Goal: Task Accomplishment & Management: Manage account settings

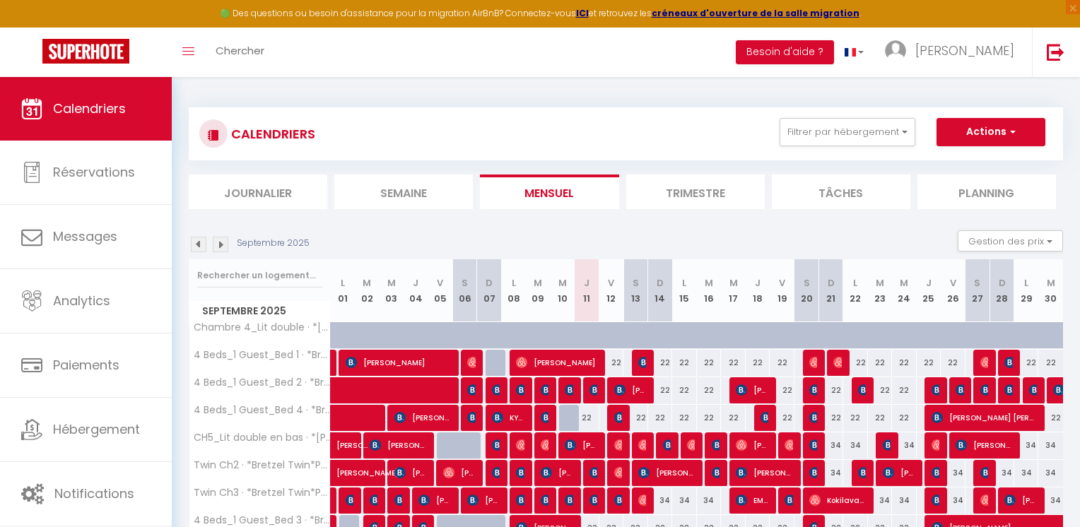
select select
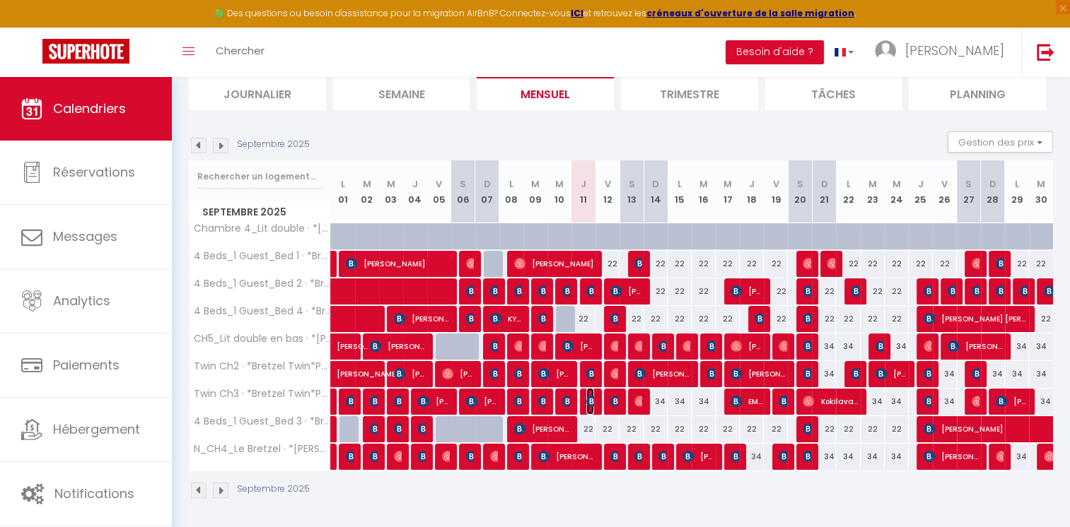
click at [590, 399] on img at bounding box center [591, 401] width 11 height 11
select select "OK"
select select "KO"
select select "0"
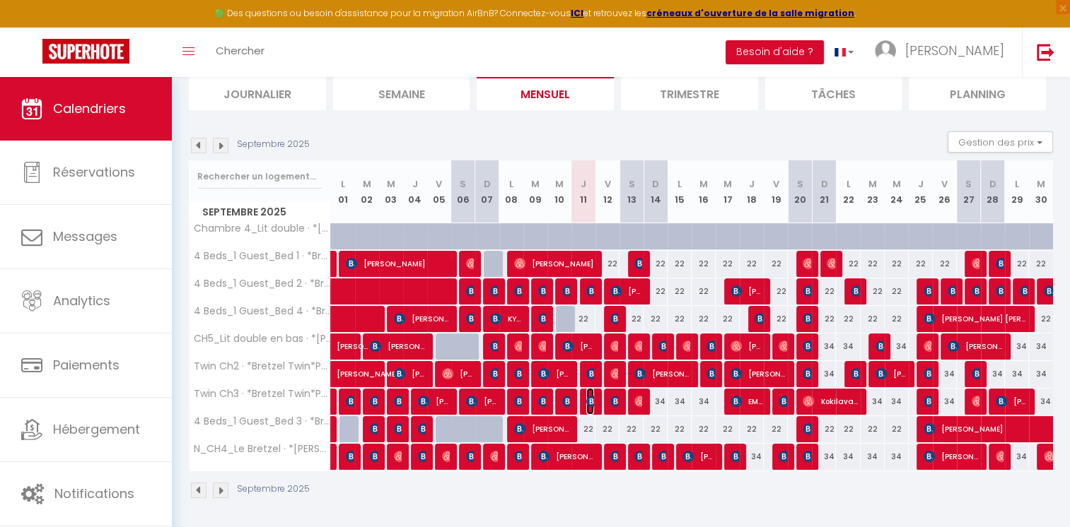
select select "1"
select select
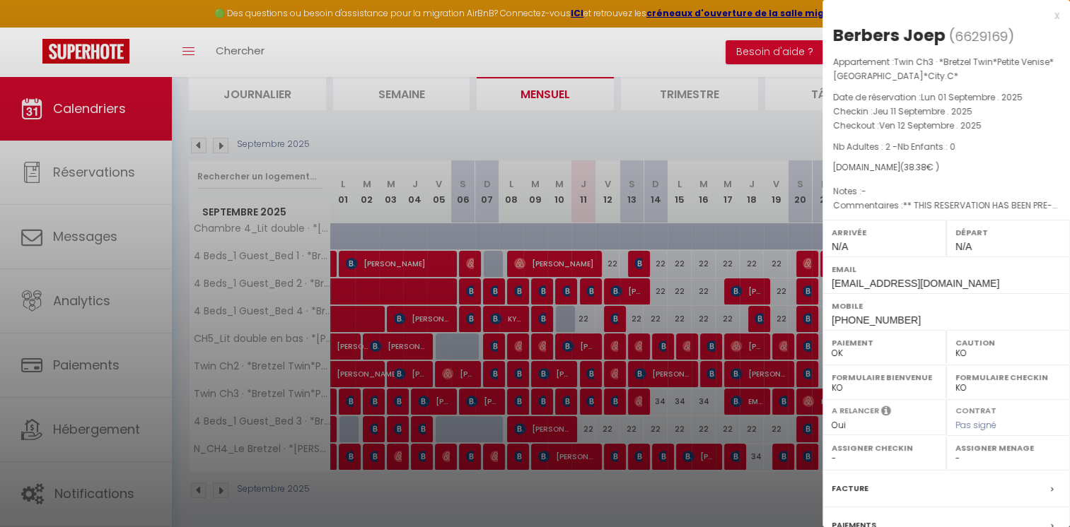
click at [646, 120] on div at bounding box center [535, 263] width 1070 height 527
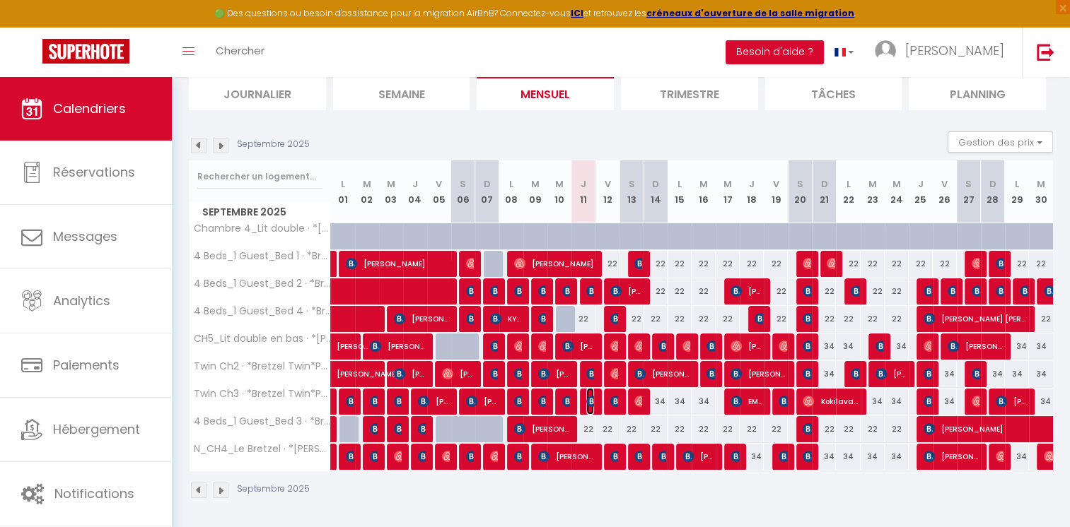
click at [592, 403] on img at bounding box center [591, 401] width 11 height 11
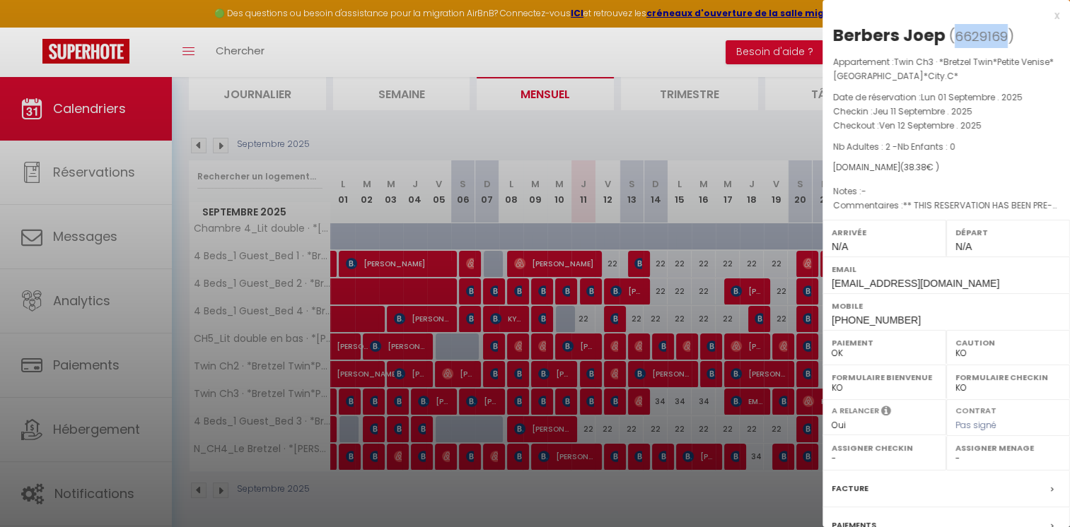
drag, startPoint x: 951, startPoint y: 37, endPoint x: 1005, endPoint y: 35, distance: 54.5
click at [1005, 35] on span "( 6629169 )" at bounding box center [981, 36] width 65 height 20
drag, startPoint x: 896, startPoint y: 321, endPoint x: 826, endPoint y: 315, distance: 70.2
click at [826, 315] on div "Mobile [PHONE_NUMBER]" at bounding box center [945, 311] width 247 height 37
click at [742, 117] on div at bounding box center [535, 263] width 1070 height 527
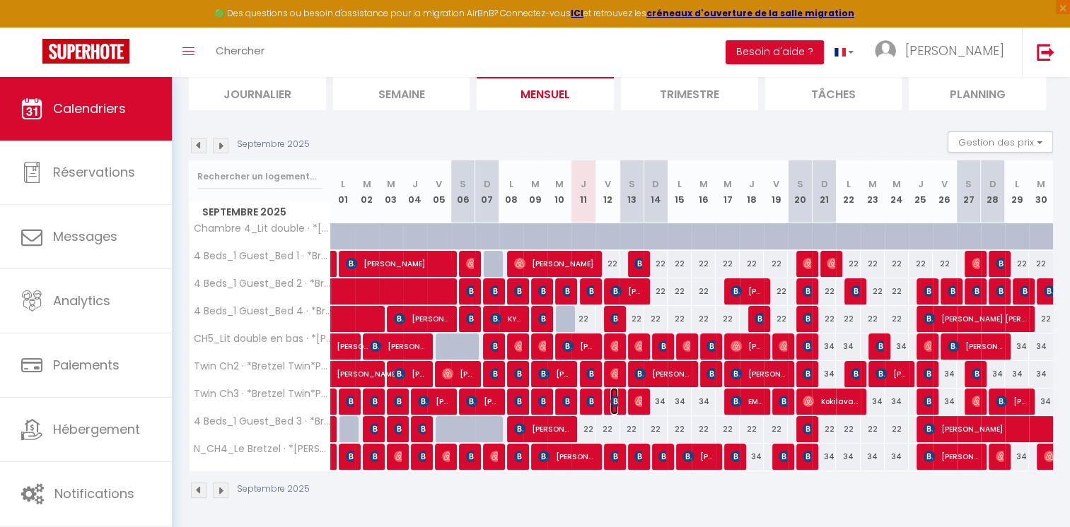
click at [614, 397] on img at bounding box center [615, 401] width 11 height 11
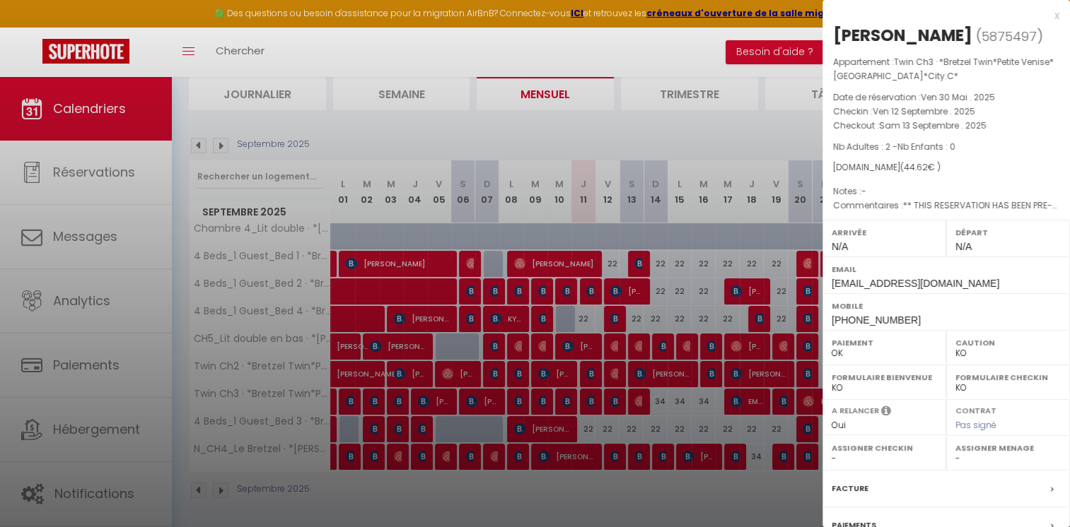
click at [625, 129] on div at bounding box center [535, 263] width 1070 height 527
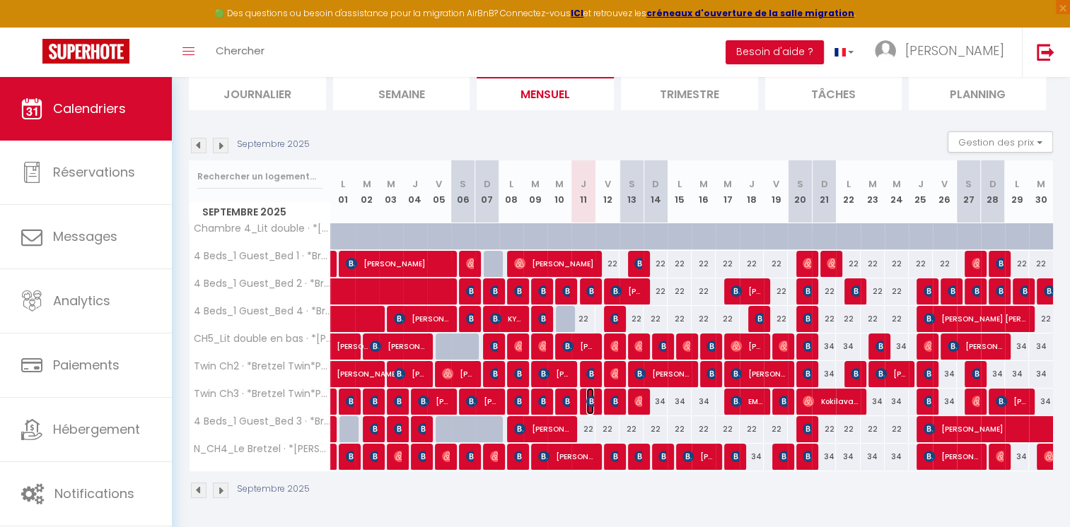
click at [592, 404] on img at bounding box center [591, 401] width 11 height 11
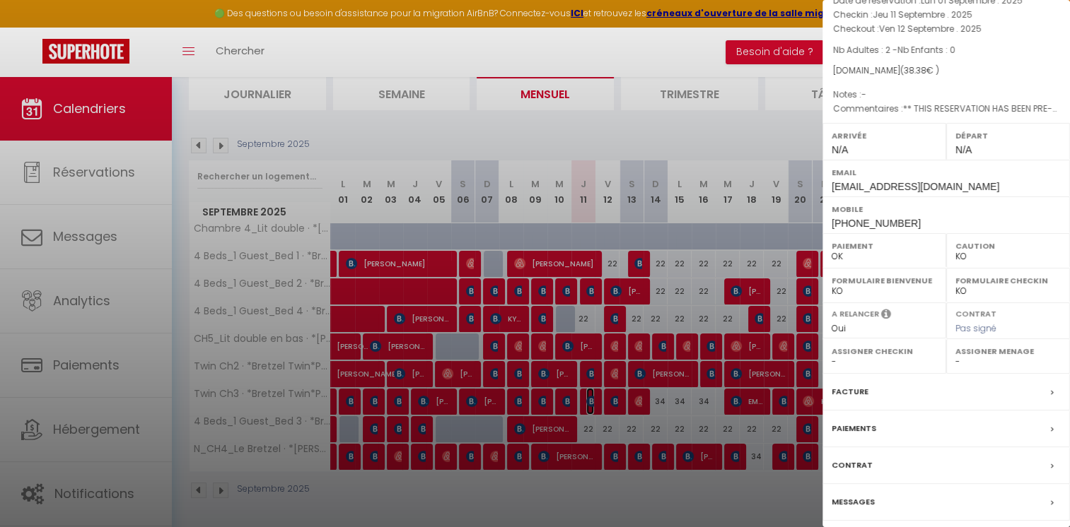
scroll to position [143, 0]
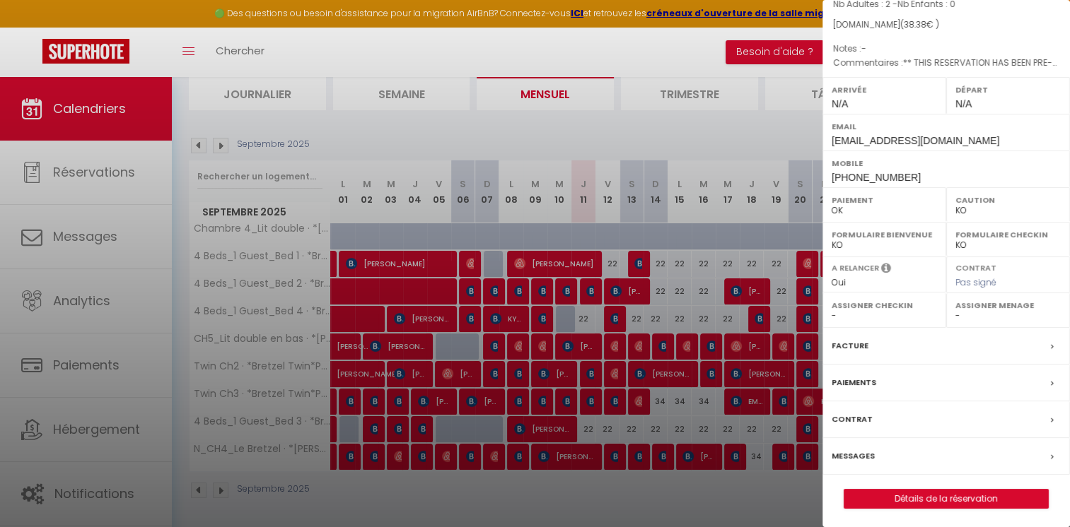
click at [857, 452] on label "Messages" at bounding box center [852, 456] width 43 height 15
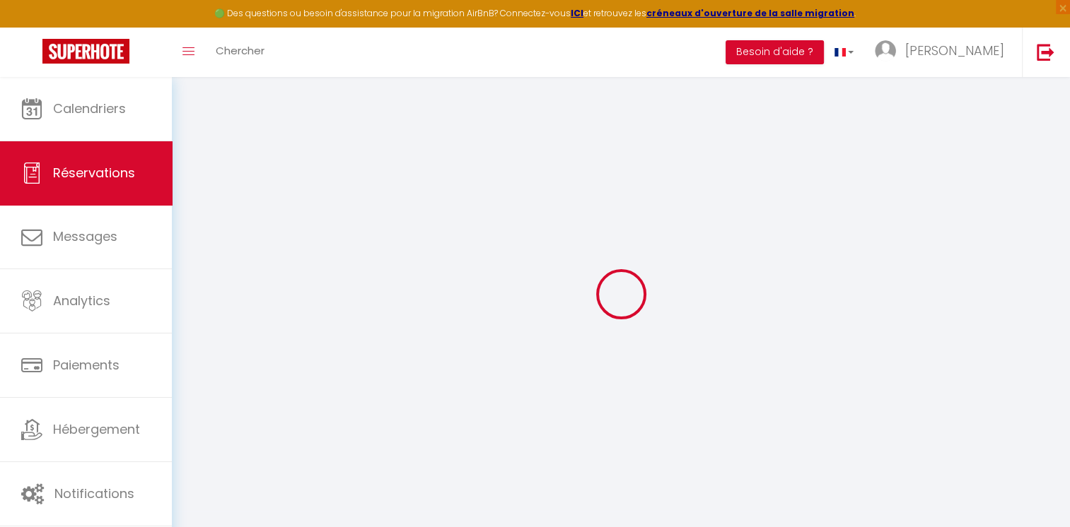
select select
checkbox input "false"
select select
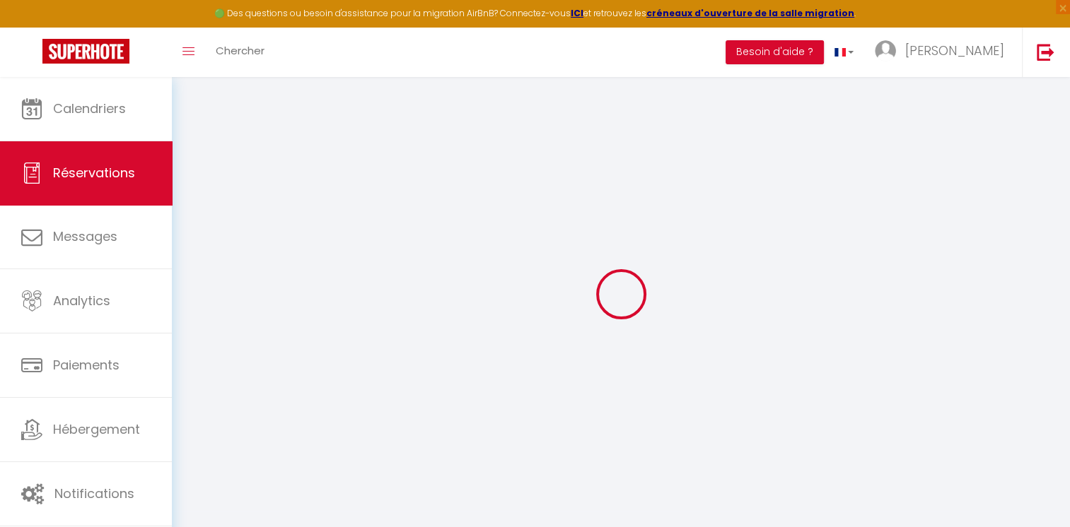
checkbox input "false"
type textarea "** THIS RESERVATION HAS BEEN PRE-PAID ** BOOKING NOTE : Payment charge is EUR 0…"
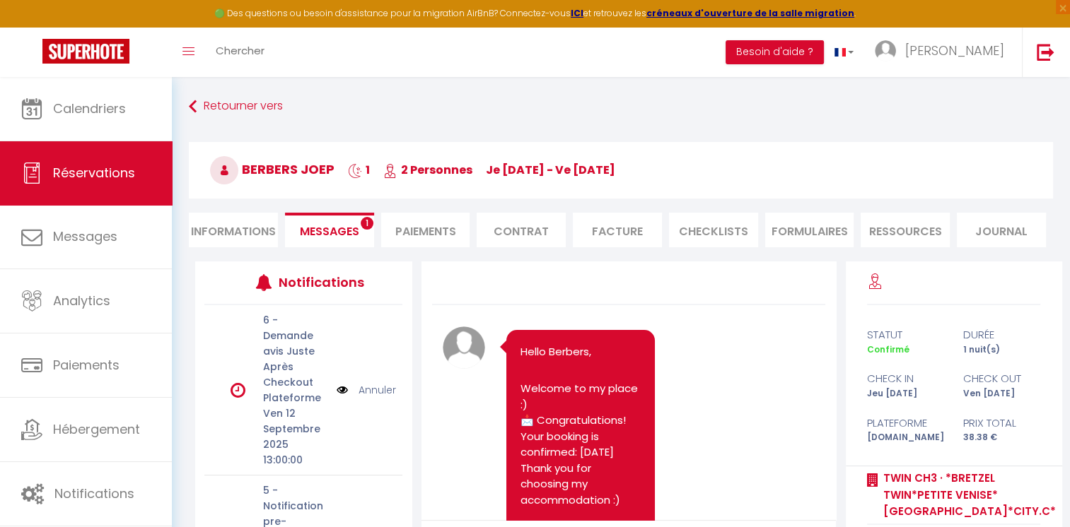
scroll to position [12254, 0]
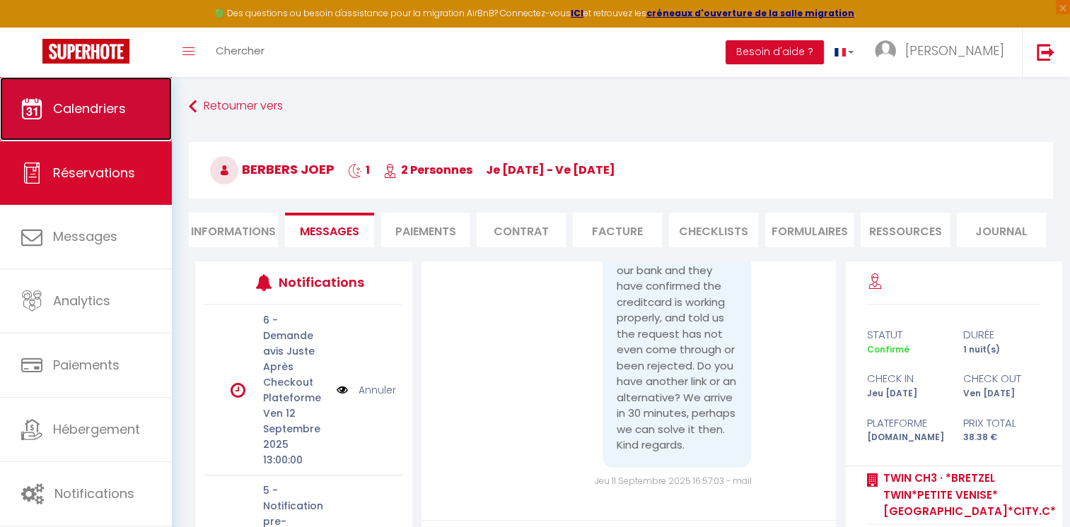
click at [128, 112] on link "Calendriers" at bounding box center [86, 109] width 172 height 64
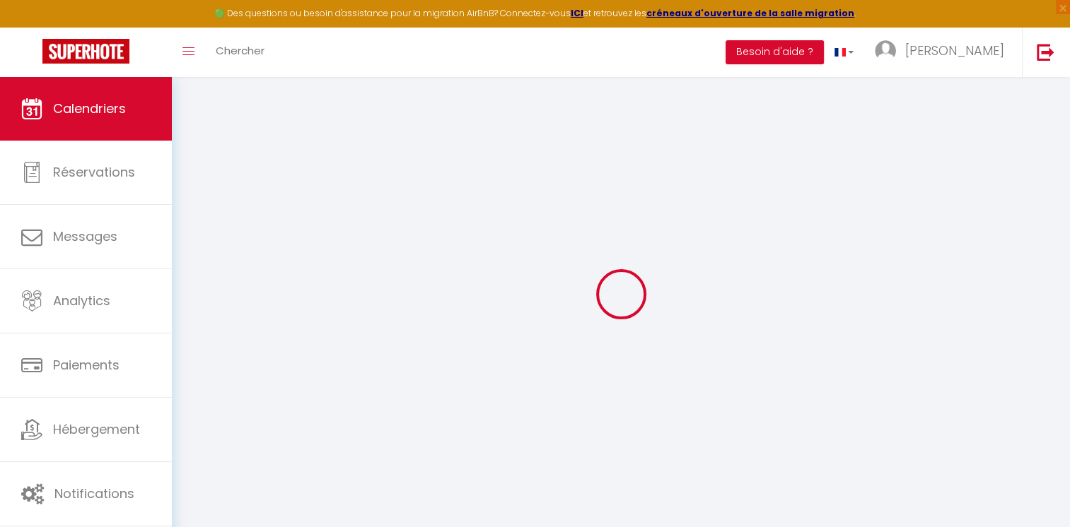
select select
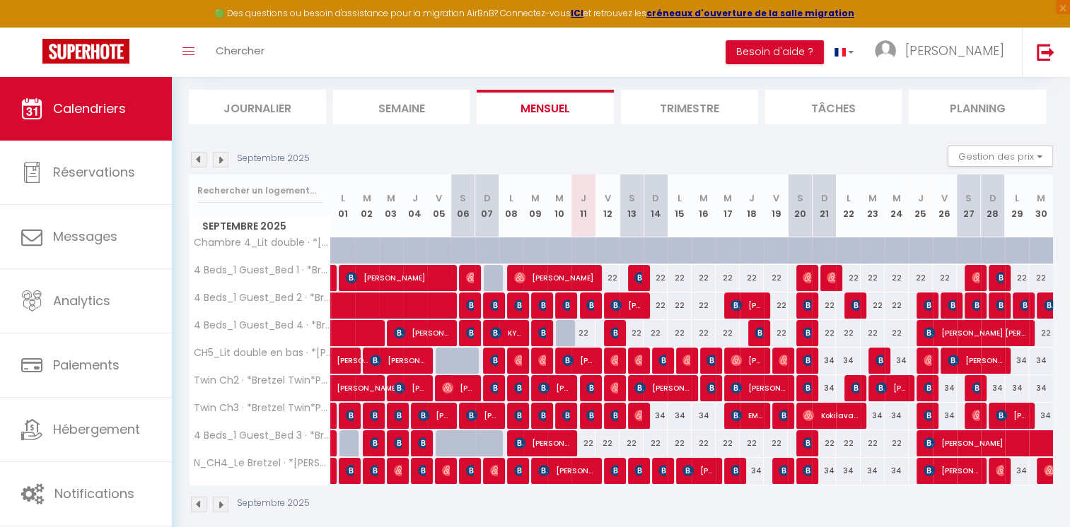
scroll to position [99, 0]
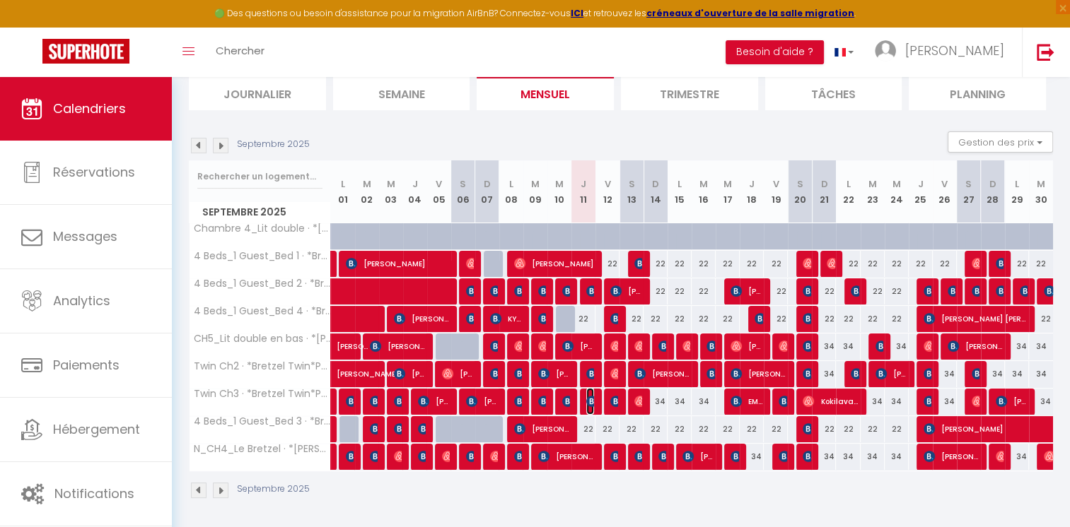
click at [589, 400] on img at bounding box center [591, 401] width 11 height 11
select select "OK"
select select "KO"
select select "0"
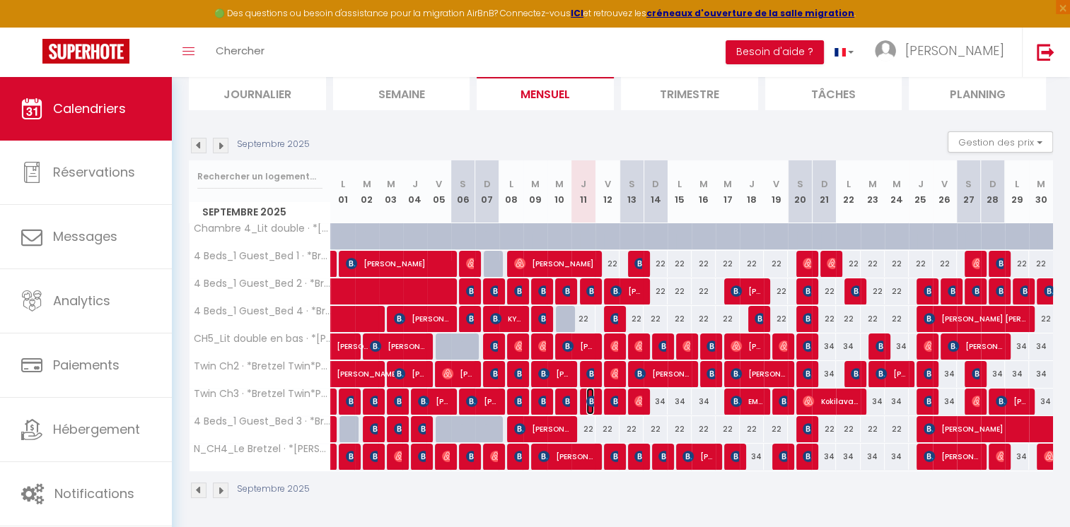
select select "1"
select select
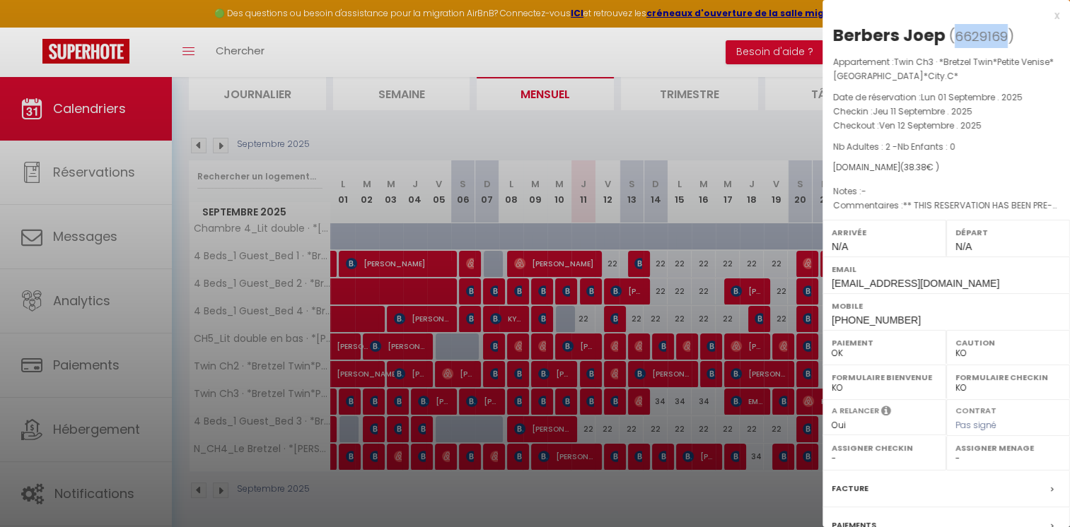
drag, startPoint x: 1004, startPoint y: 37, endPoint x: 949, endPoint y: 36, distance: 55.1
click at [949, 36] on span "( 6629169 )" at bounding box center [981, 36] width 65 height 20
copy span "6629169"
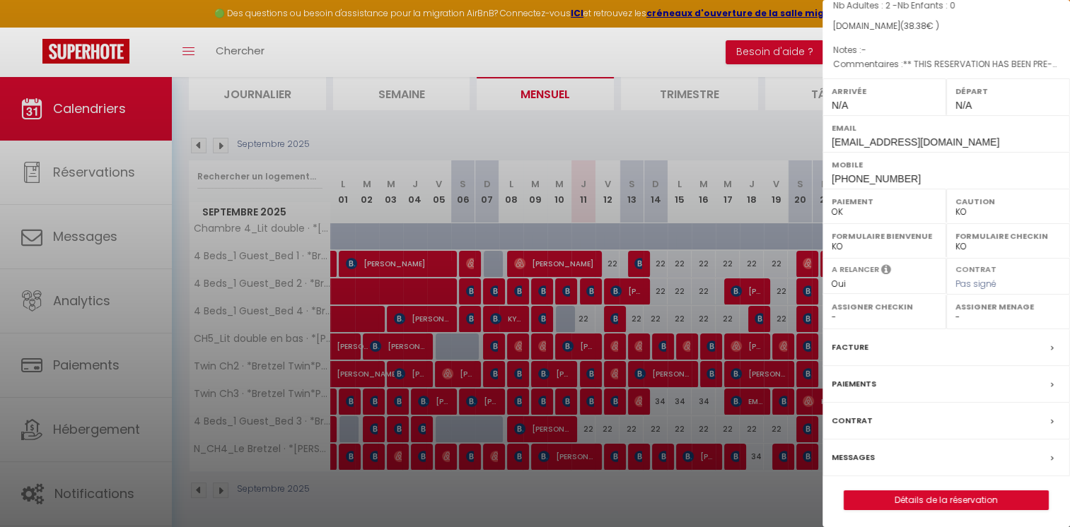
scroll to position [143, 0]
click at [868, 452] on label "Messages" at bounding box center [852, 456] width 43 height 15
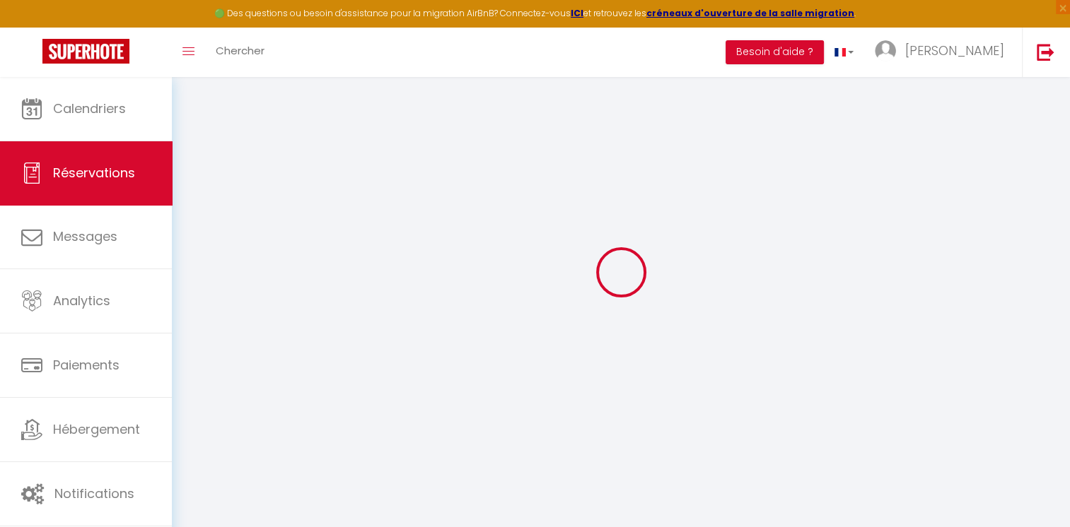
scroll to position [76, 0]
select select
checkbox input "false"
select select
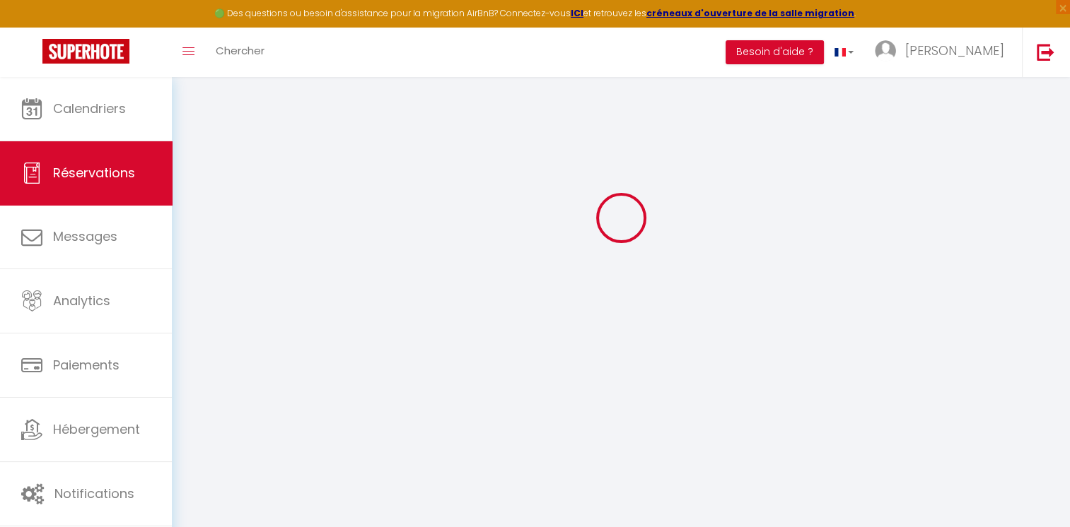
select select
checkbox input "false"
type textarea "** THIS RESERVATION HAS BEEN PRE-PAID ** BOOKING NOTE : Payment charge is EUR 0…"
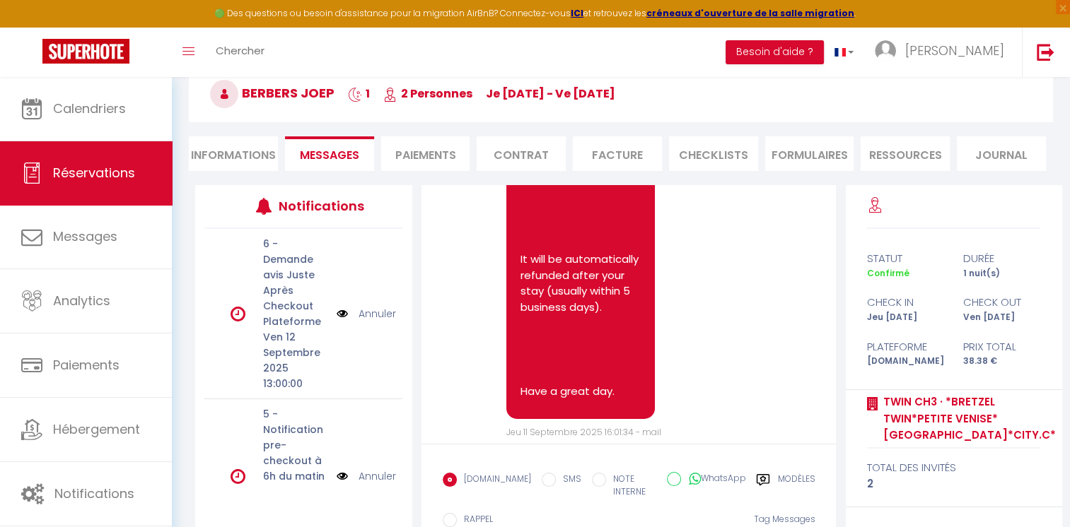
scroll to position [10204, 0]
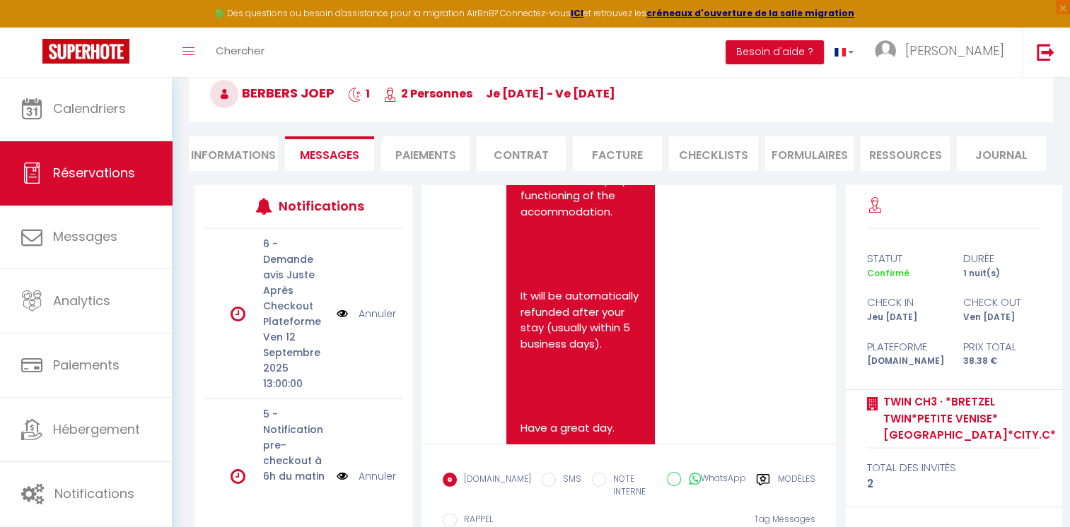
drag, startPoint x: 583, startPoint y: 349, endPoint x: 511, endPoint y: 315, distance: 80.0
copy p "[URL][DOMAIN_NAME]"
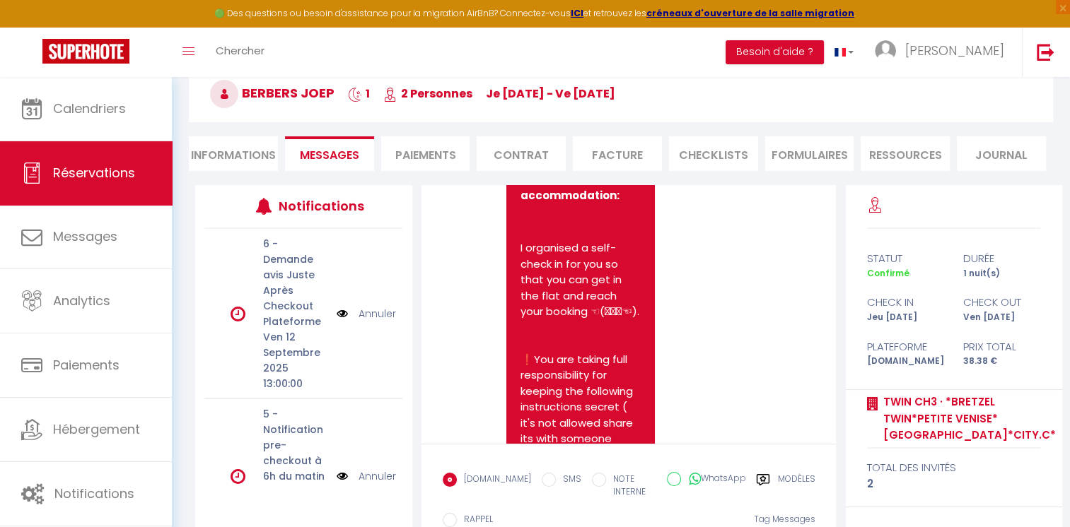
scroll to position [12254, 0]
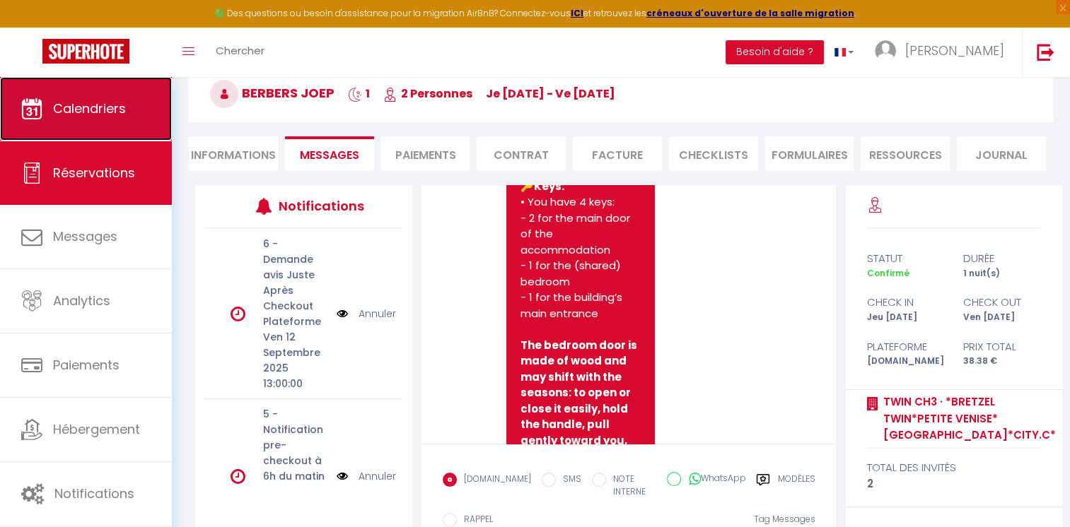
click at [70, 103] on span "Calendriers" at bounding box center [89, 109] width 73 height 18
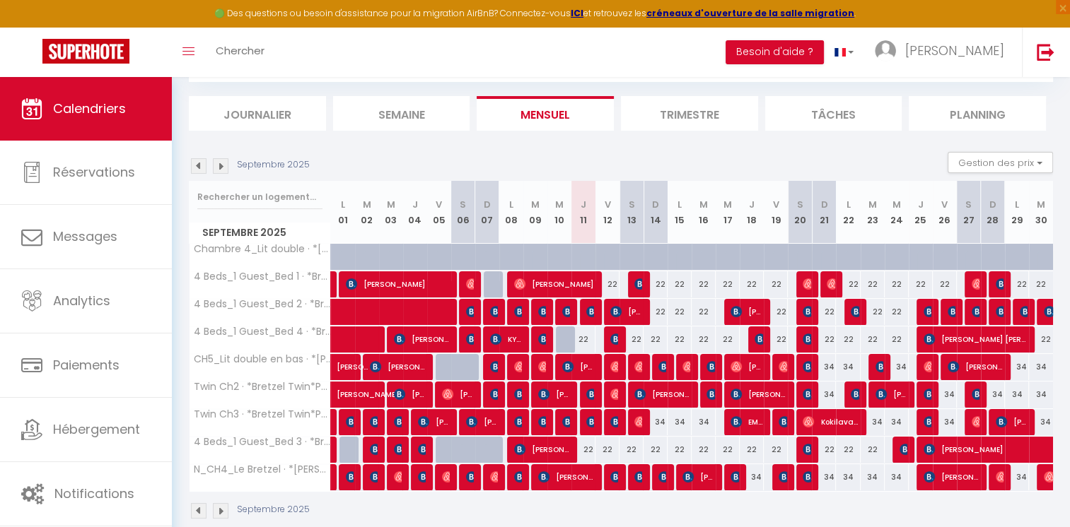
scroll to position [99, 0]
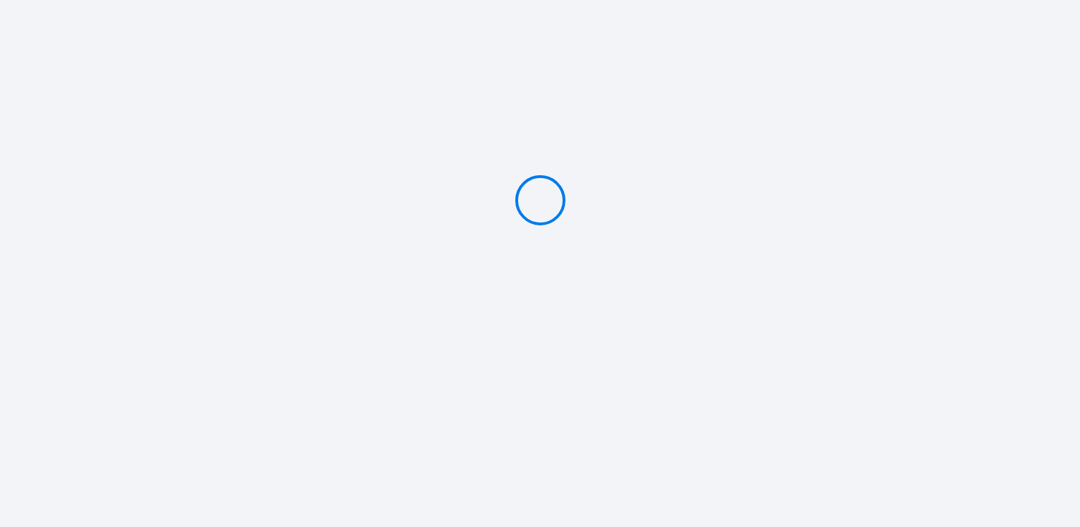
type input "Caution 150 €"
